Goal: Task Accomplishment & Management: Manage account settings

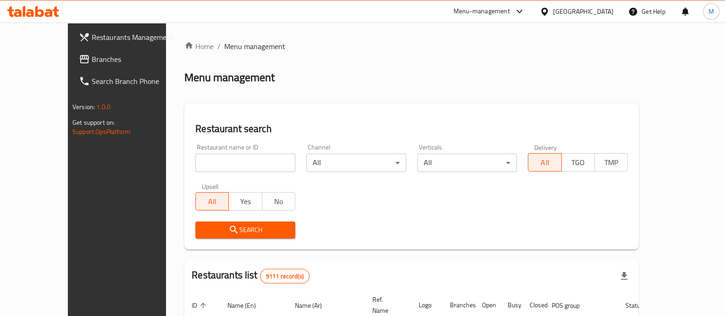
click at [596, 12] on div at bounding box center [362, 158] width 725 height 316
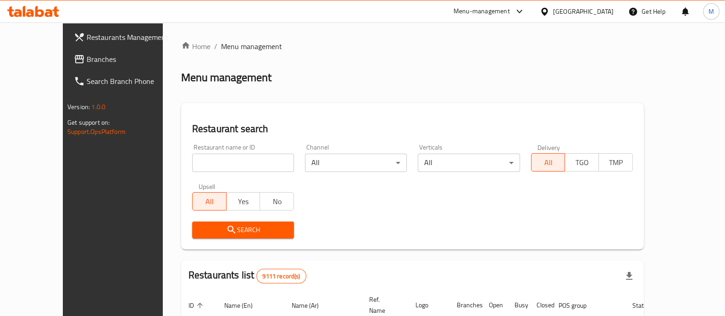
click at [553, 12] on div at bounding box center [546, 11] width 13 height 10
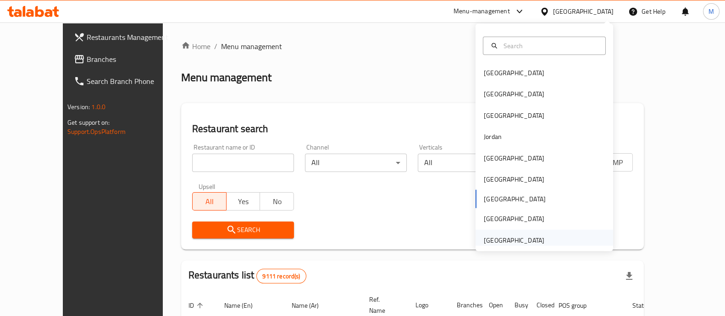
click at [525, 243] on div "[GEOGRAPHIC_DATA]" at bounding box center [514, 240] width 61 height 10
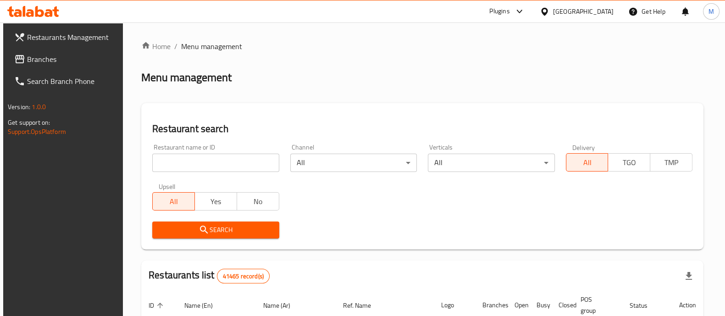
click at [229, 164] on input "search" at bounding box center [215, 163] width 127 height 18
type input "meat spot"
click button "Search" at bounding box center [215, 229] width 127 height 17
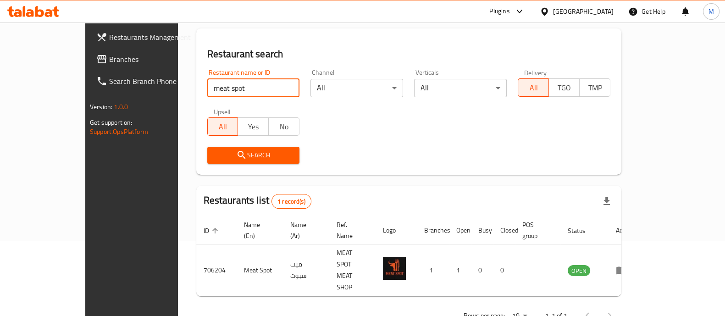
scroll to position [73, 0]
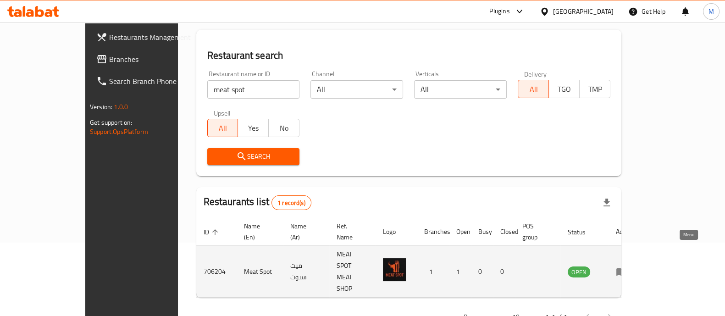
click at [627, 266] on icon "enhanced table" at bounding box center [621, 271] width 11 height 11
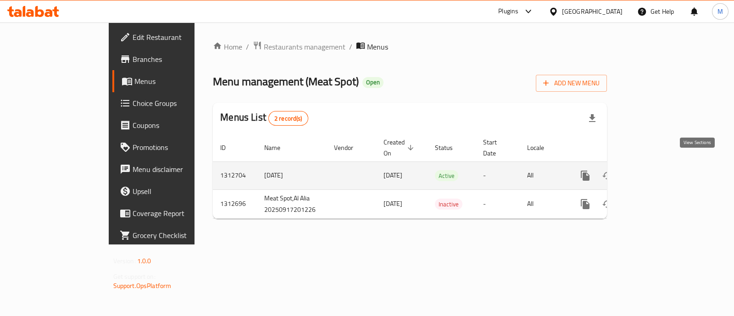
click at [657, 170] on icon "enhanced table" at bounding box center [651, 175] width 11 height 11
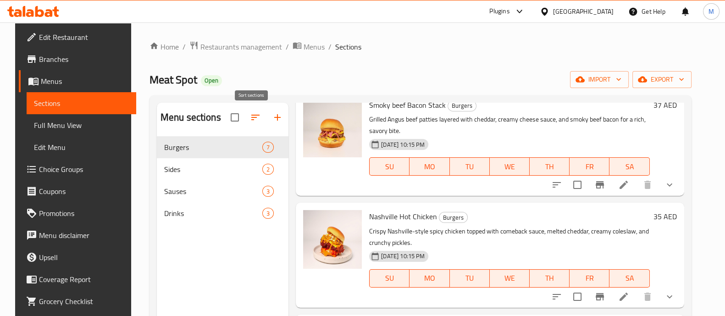
scroll to position [0, 0]
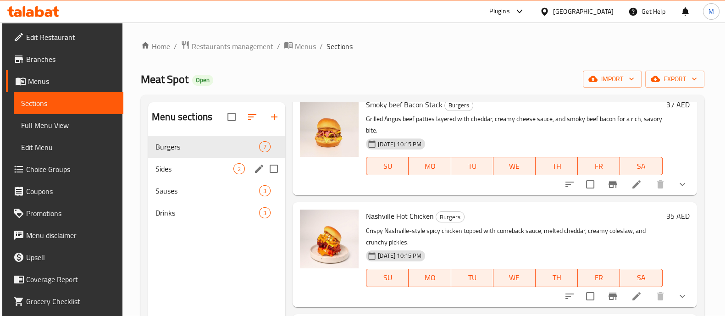
click at [206, 163] on span "Sides" at bounding box center [194, 168] width 78 height 11
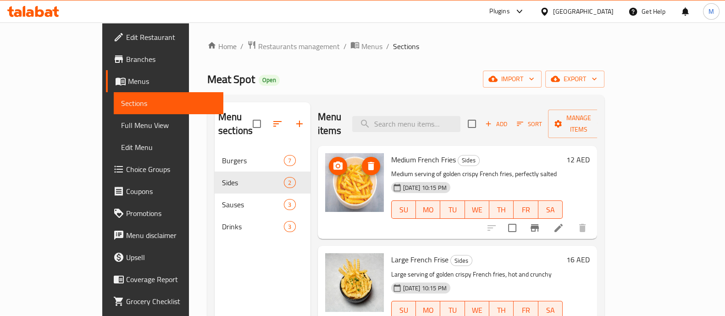
scroll to position [128, 0]
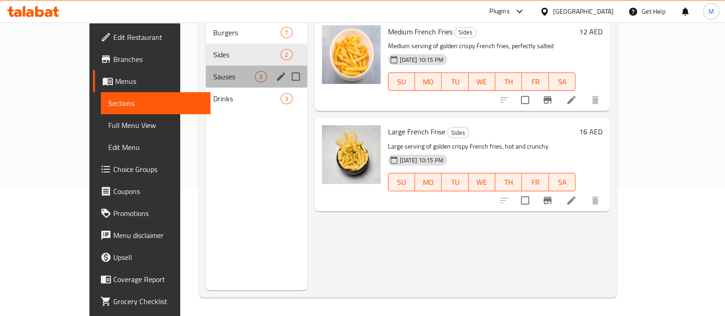
click at [206, 72] on div "Sauses 3" at bounding box center [256, 77] width 101 height 22
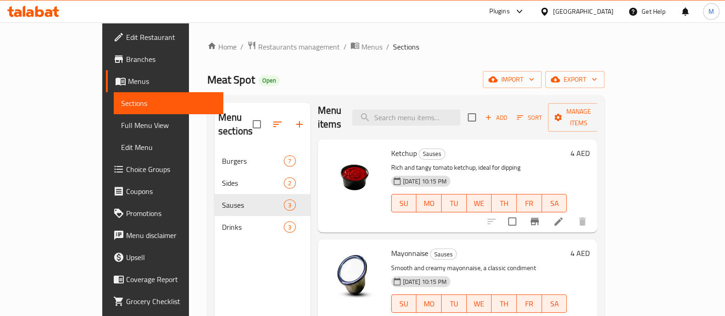
scroll to position [128, 0]
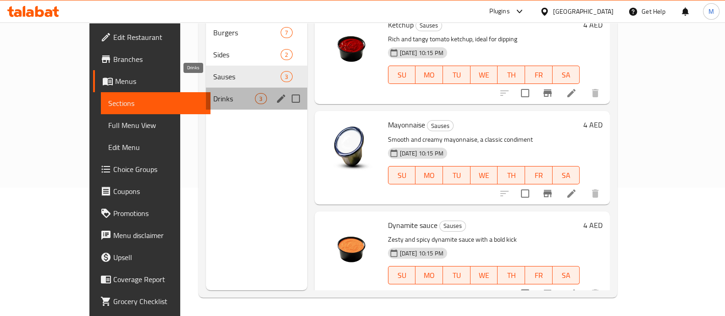
click at [213, 93] on span "Drinks" at bounding box center [234, 98] width 42 height 11
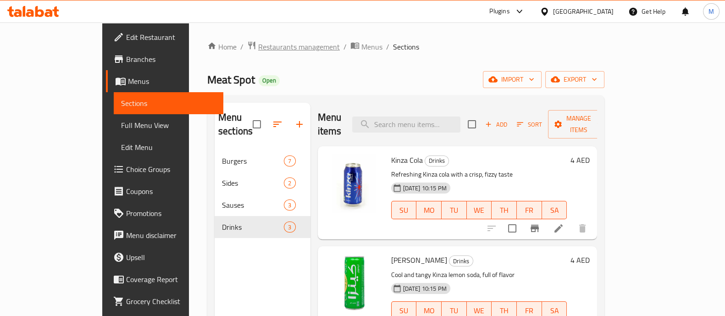
click at [258, 44] on span "Restaurants management" at bounding box center [299, 46] width 82 height 11
